Goal: Information Seeking & Learning: Check status

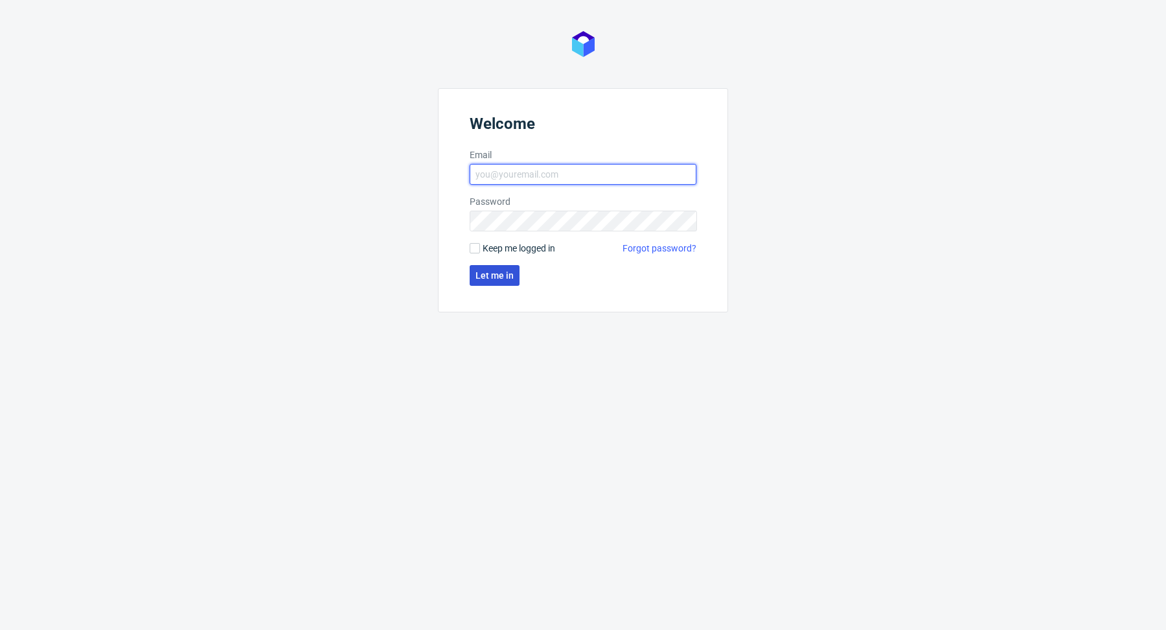
type input "[PERSON_NAME][EMAIL_ADDRESS][PERSON_NAME][DOMAIN_NAME]"
click at [507, 271] on span "Let me in" at bounding box center [494, 275] width 38 height 9
type input "[PERSON_NAME][EMAIL_ADDRESS][PERSON_NAME][DOMAIN_NAME]"
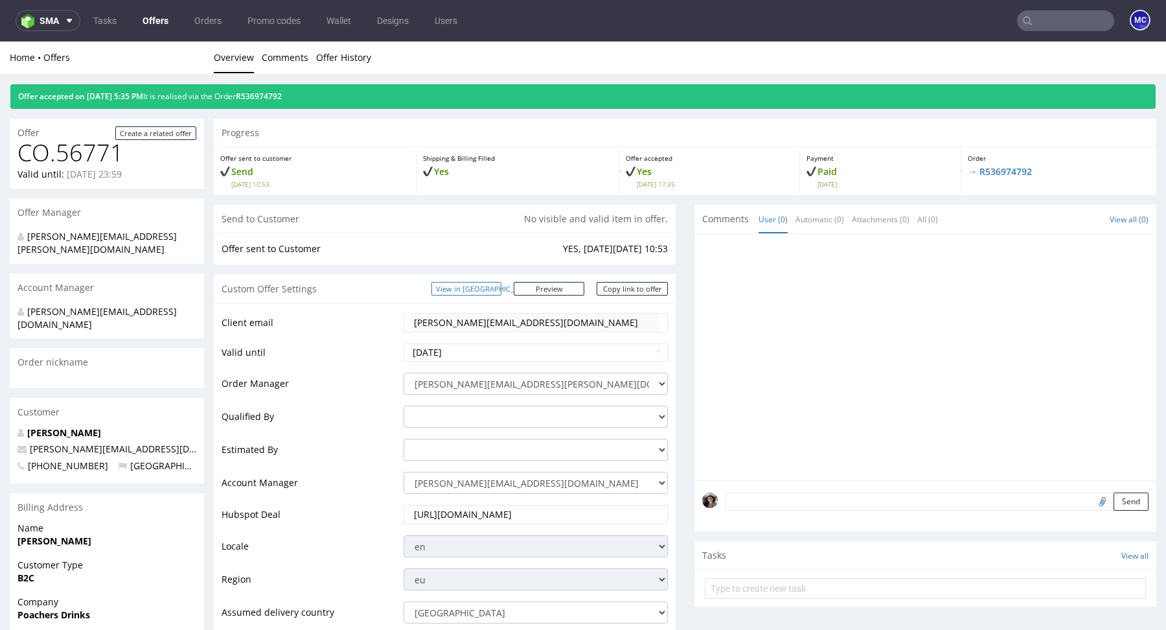
click at [501, 292] on link "View in [GEOGRAPHIC_DATA]" at bounding box center [466, 289] width 70 height 14
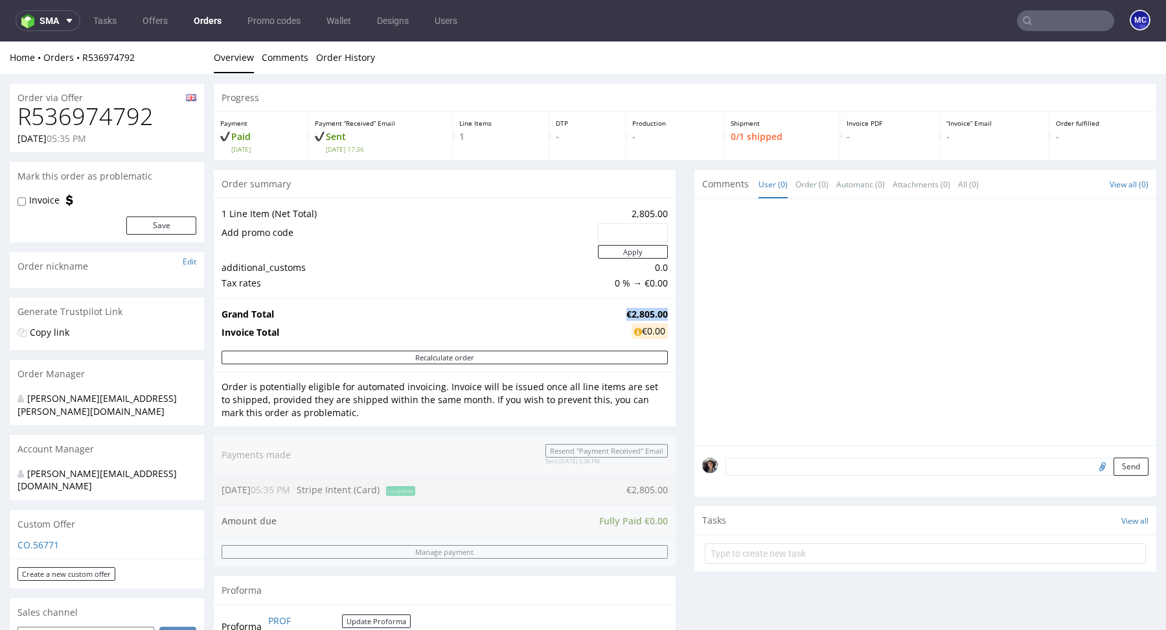
drag, startPoint x: 660, startPoint y: 311, endPoint x: 612, endPoint y: 310, distance: 47.9
click at [623, 310] on td "€2,805.00" at bounding box center [645, 314] width 45 height 16
copy strong "€2,805.00"
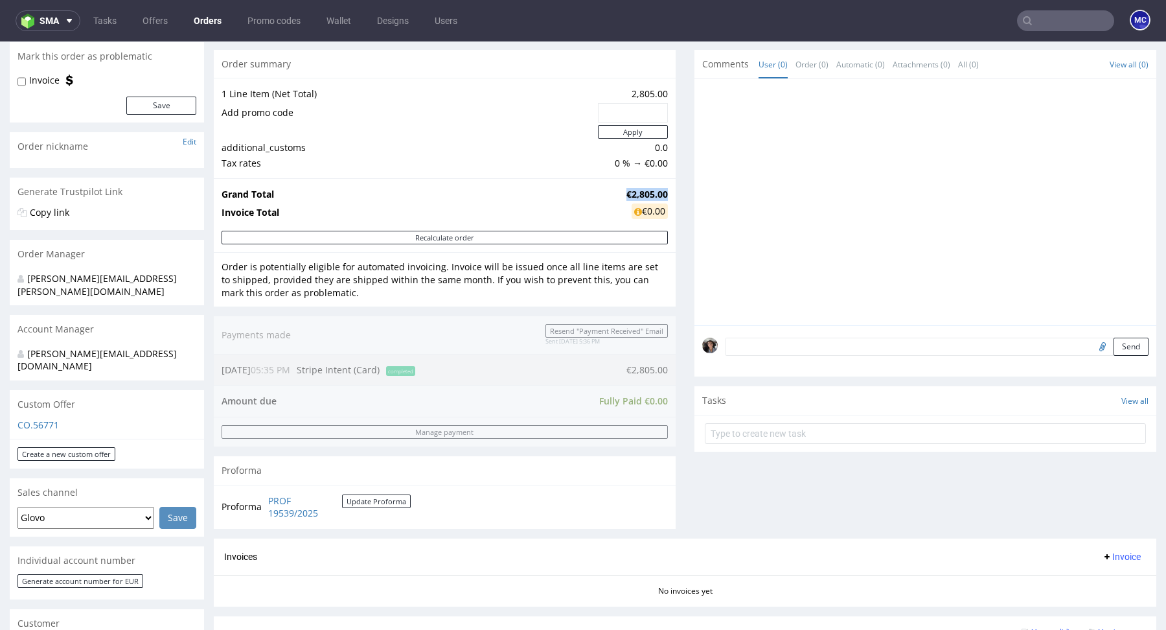
scroll to position [194, 0]
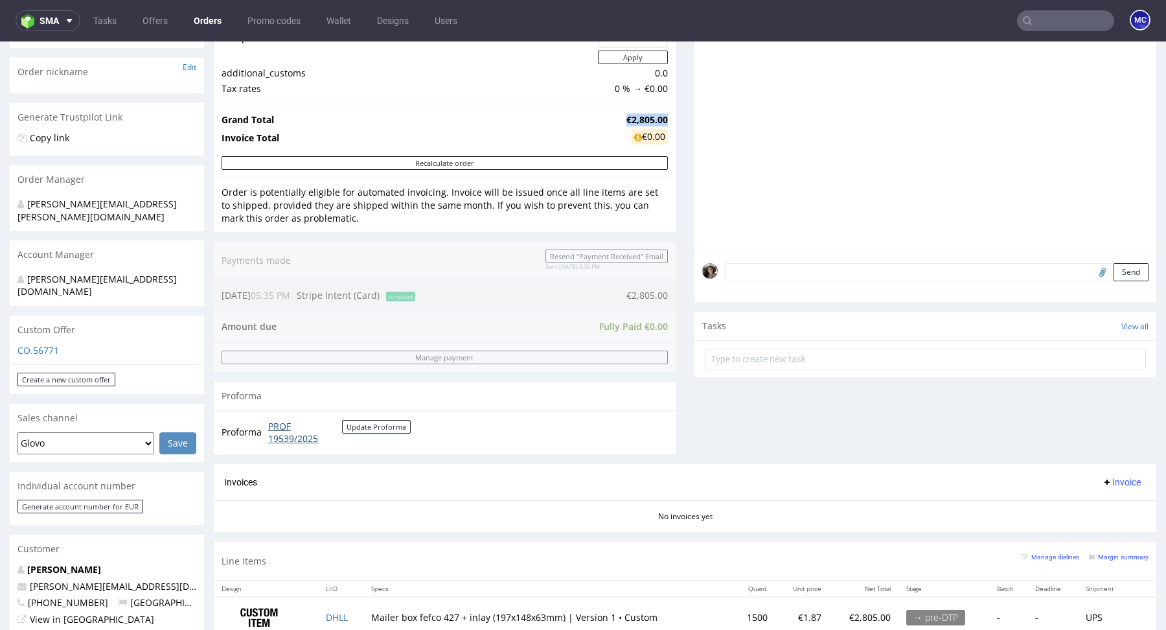
click at [284, 426] on link "PROF 19539/2025" at bounding box center [305, 432] width 74 height 25
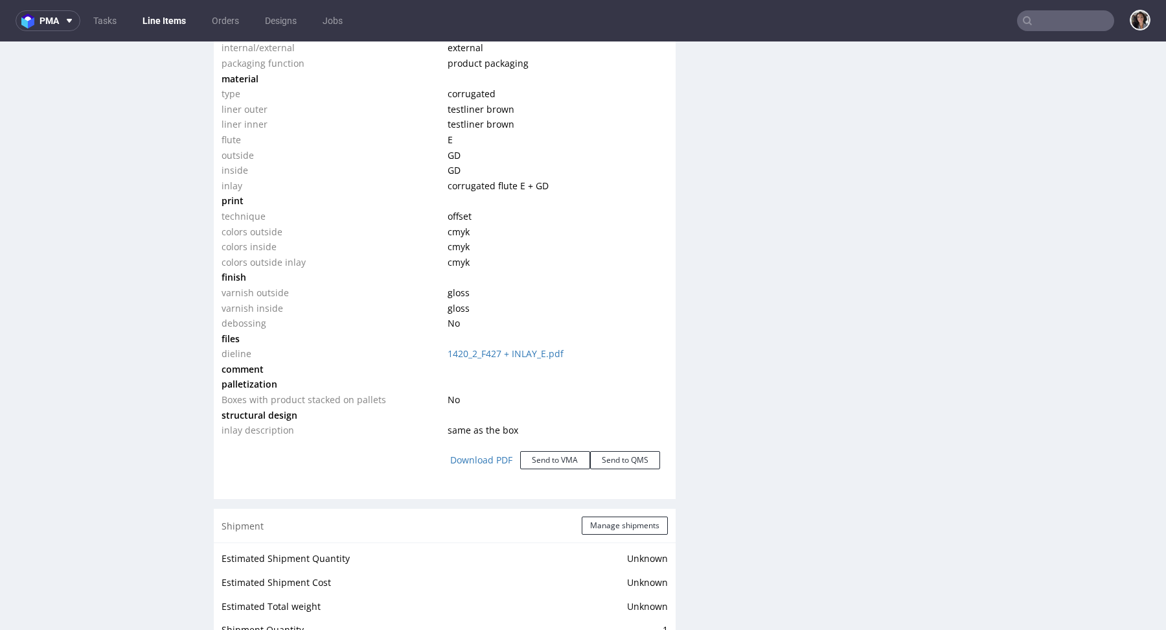
scroll to position [1439, 0]
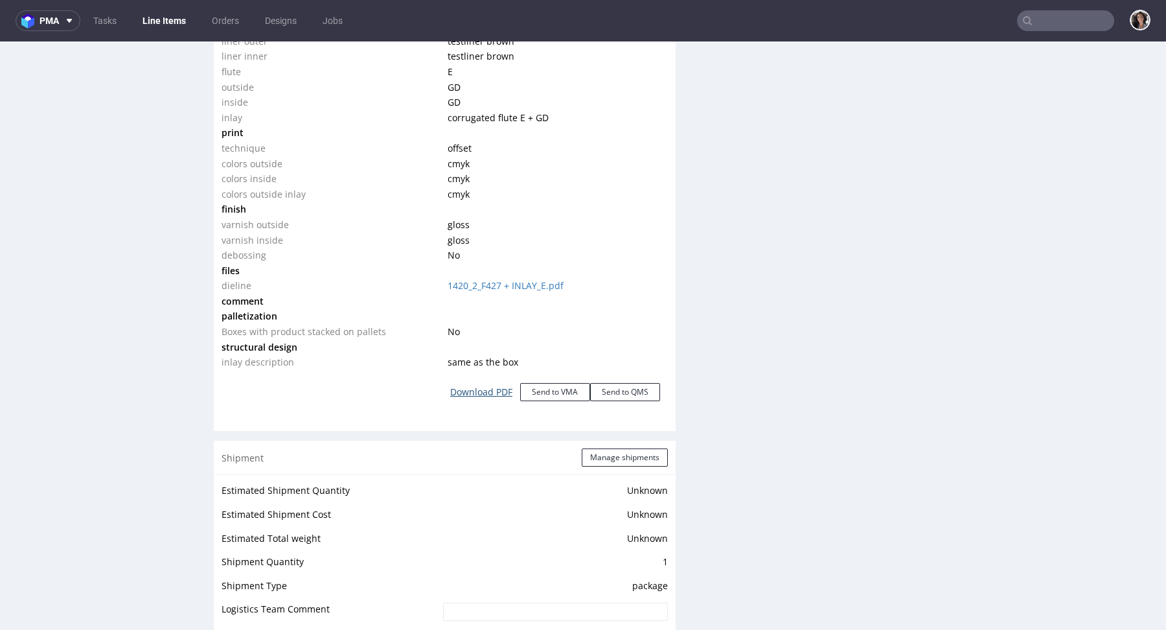
click at [492, 387] on link "Download PDF" at bounding box center [481, 392] width 78 height 28
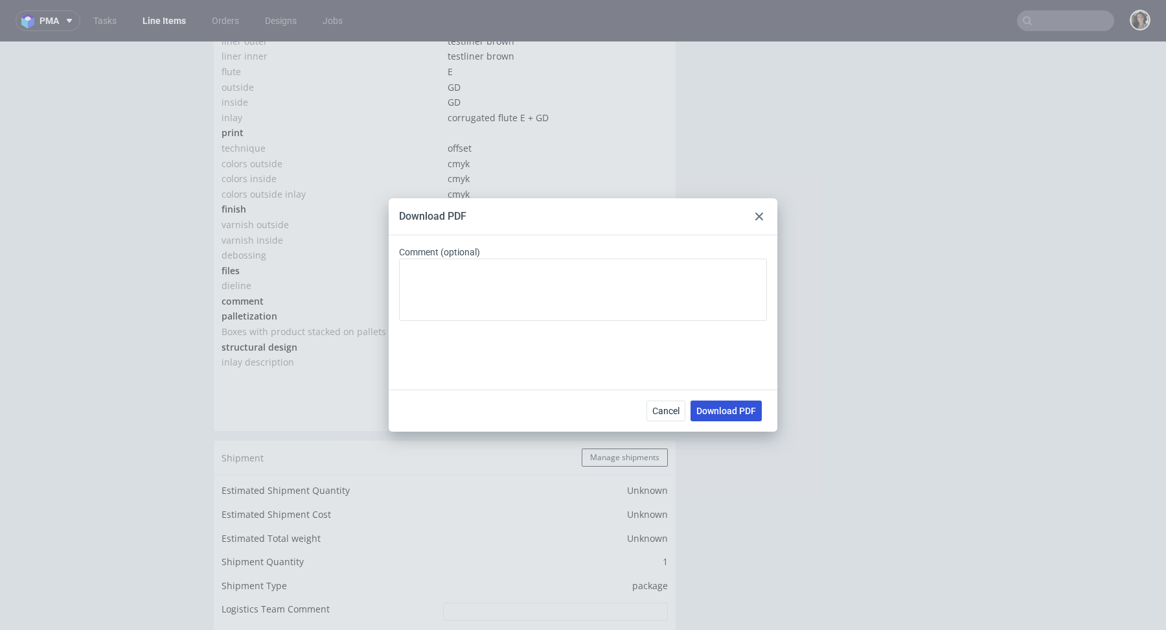
click at [738, 410] on span "Download PDF" at bounding box center [726, 410] width 60 height 9
click at [754, 213] on div at bounding box center [759, 217] width 16 height 16
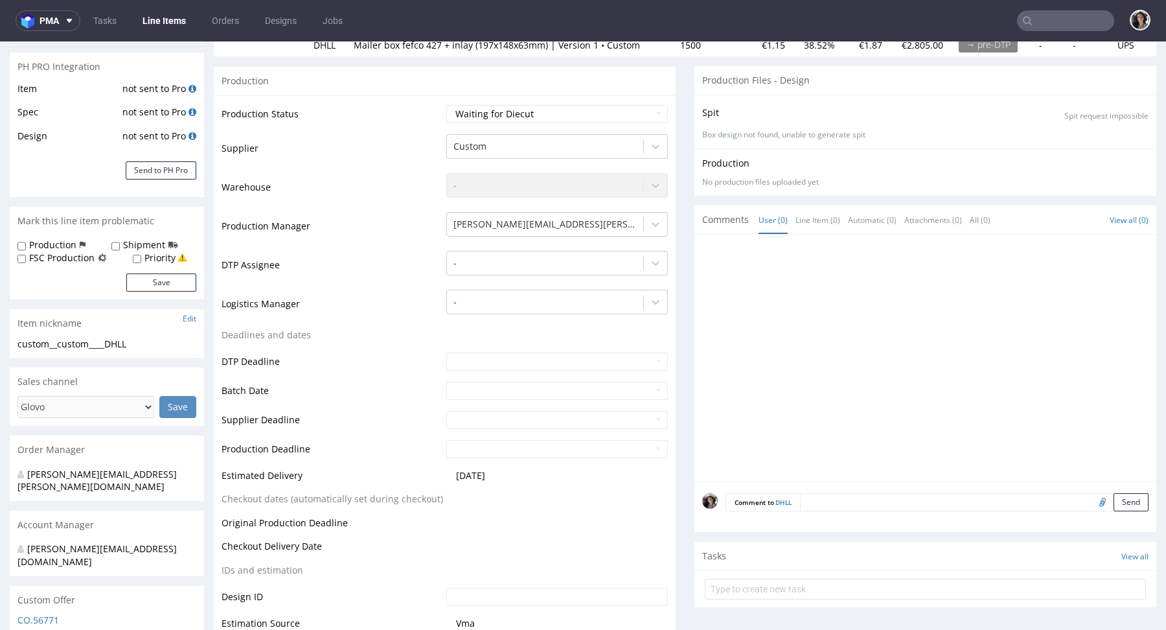
scroll to position [291, 0]
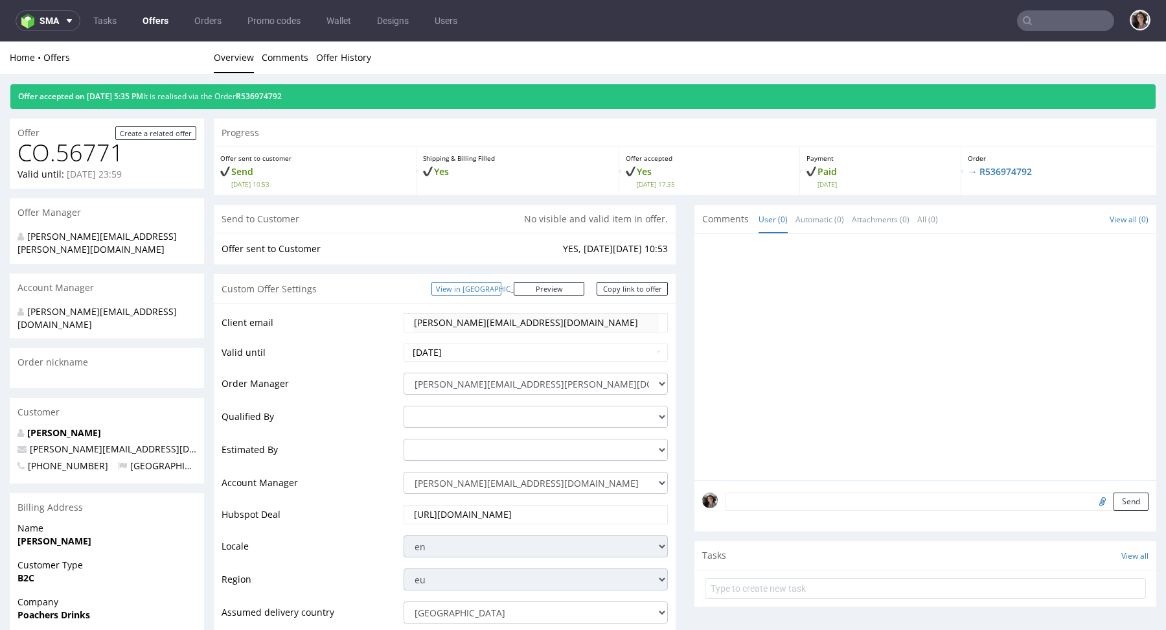
click at [501, 284] on link "View in [GEOGRAPHIC_DATA]" at bounding box center [466, 289] width 70 height 14
click at [501, 283] on link "View in [GEOGRAPHIC_DATA]" at bounding box center [466, 289] width 70 height 14
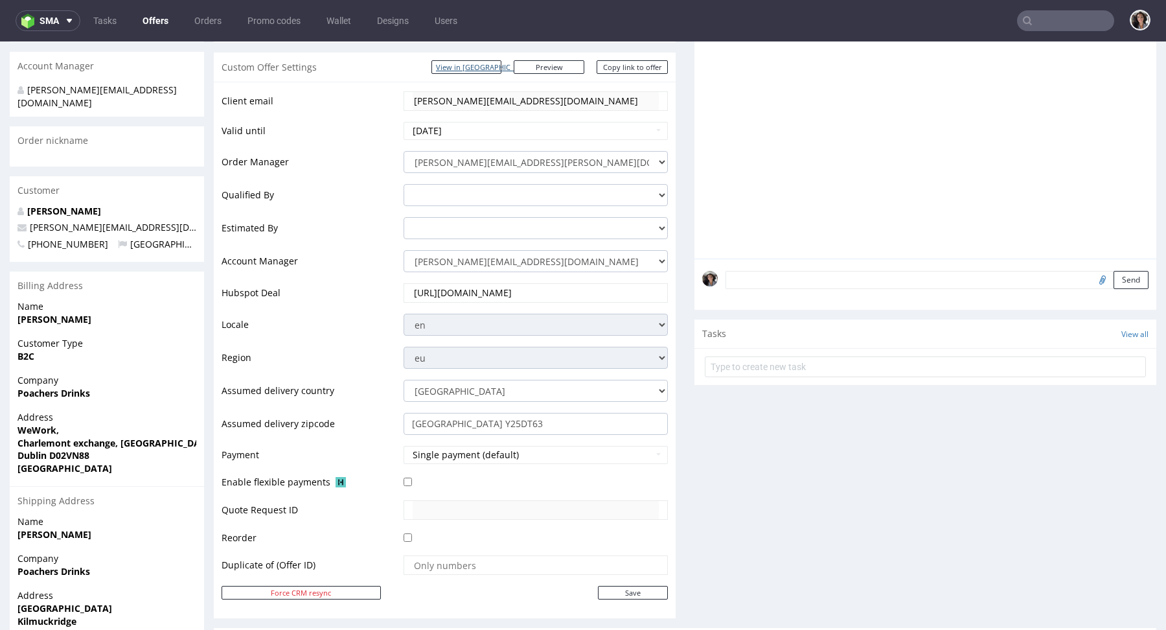
scroll to position [747, 0]
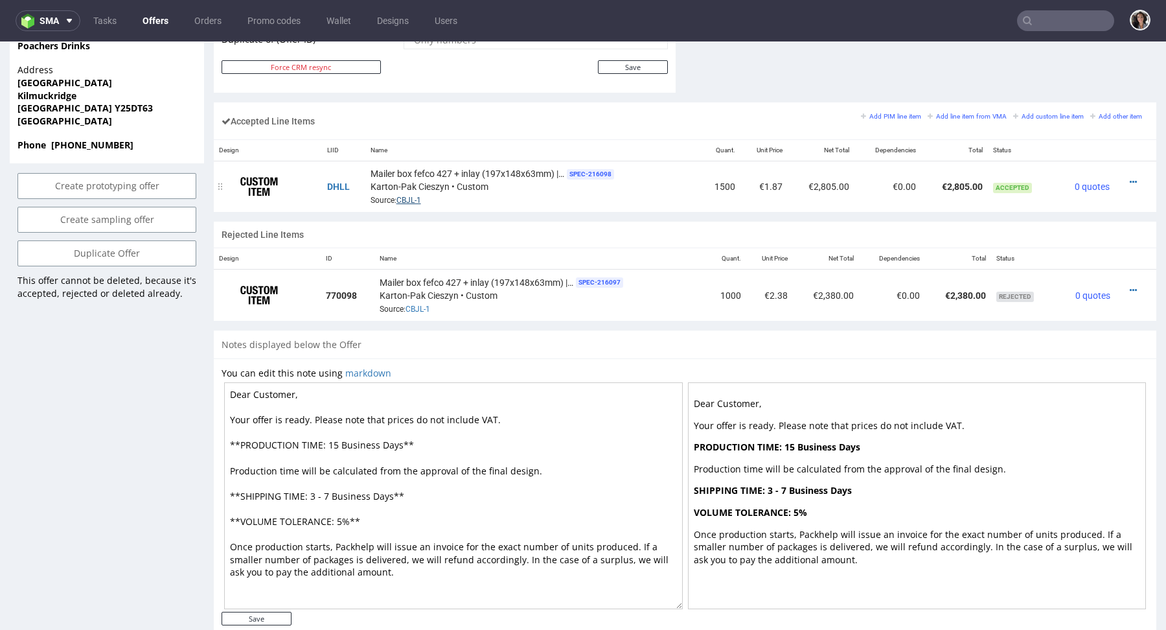
click at [407, 196] on link "CBJL-1" at bounding box center [408, 200] width 25 height 9
drag, startPoint x: 400, startPoint y: 440, endPoint x: 238, endPoint y: 437, distance: 162.0
click at [238, 437] on textarea "Dear Customer, Your offer is ready. Please note that prices do not include VAT.…" at bounding box center [453, 495] width 459 height 227
drag, startPoint x: 411, startPoint y: 494, endPoint x: 209, endPoint y: 493, distance: 202.1
click at [209, 493] on div "Offer Create a related offer CO.56771 Valid until: [DATE] 23:59 Offer Manager […" at bounding box center [583, 7] width 1166 height 1290
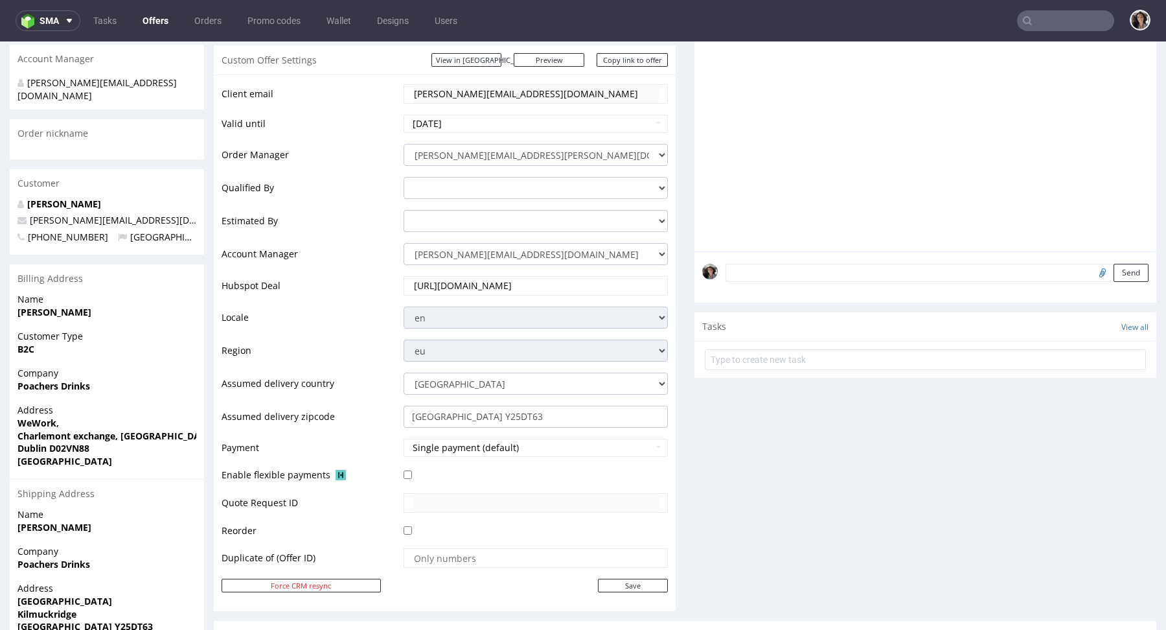
scroll to position [0, 0]
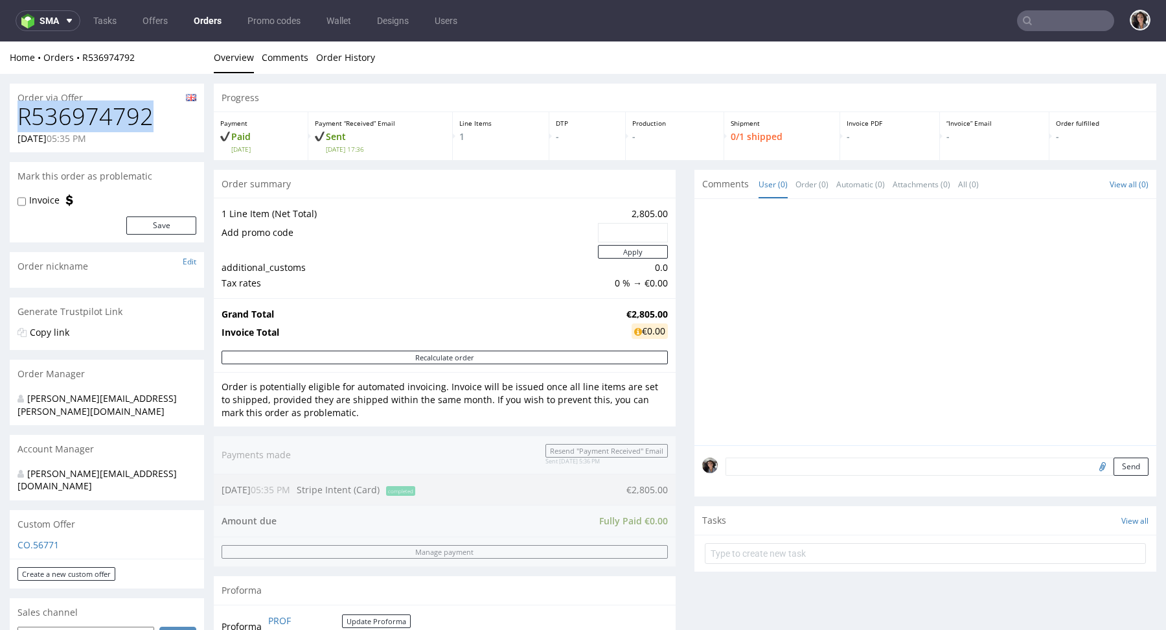
drag, startPoint x: 167, startPoint y: 113, endPoint x: 6, endPoint y: 113, distance: 160.6
copy h1 "R536974792"
